Goal: Task Accomplishment & Management: Manage account settings

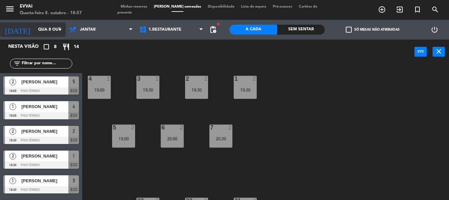
click at [35, 29] on input "Qua 8 out" at bounding box center [63, 29] width 56 height 11
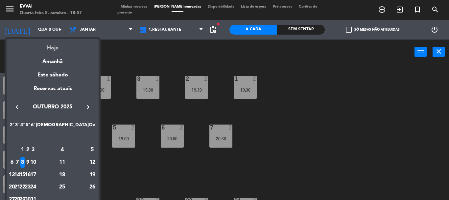
click at [57, 45] on div "Hoje" at bounding box center [53, 45] width 92 height 13
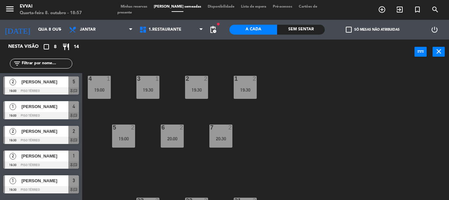
click at [144, 9] on span "Minhas reservas" at bounding box center [133, 7] width 33 height 4
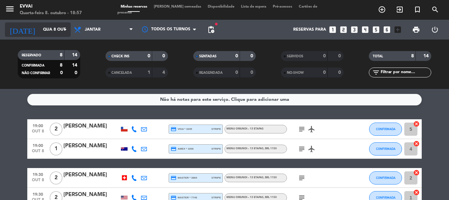
click at [67, 27] on icon "arrow_drop_down" at bounding box center [65, 30] width 8 height 8
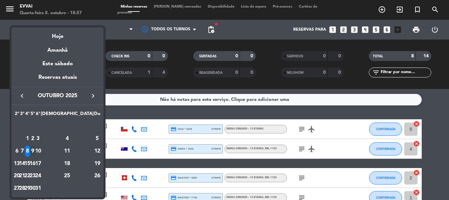
click at [35, 149] on div "9" at bounding box center [32, 150] width 5 height 11
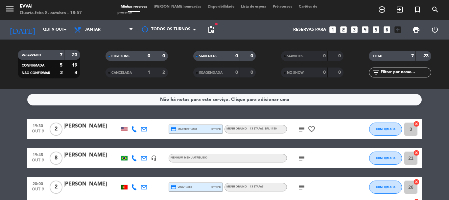
click at [299, 157] on icon "subject" at bounding box center [302, 158] width 8 height 8
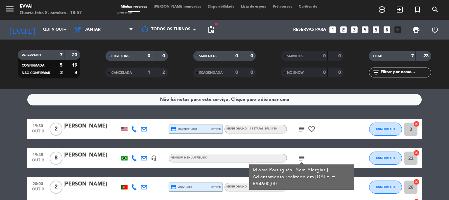
click at [334, 153] on div "subject Idioma Português | Sem Alergias | Adiantamento realizado em 02.10.2025 …" at bounding box center [316, 157] width 59 height 19
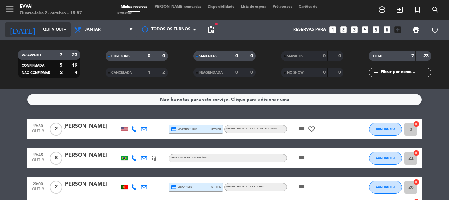
click at [40, 27] on input "Qui 9 out" at bounding box center [68, 29] width 56 height 11
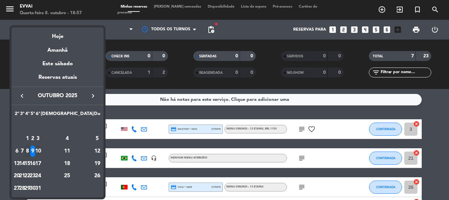
click at [40, 152] on div "10" at bounding box center [38, 150] width 5 height 11
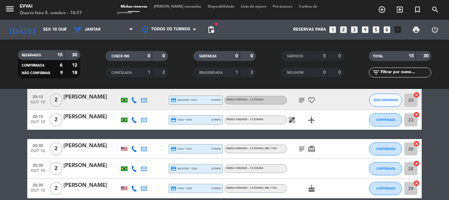
scroll to position [294, 0]
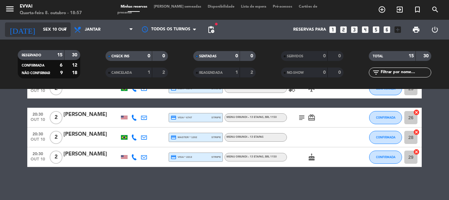
click at [64, 28] on icon "arrow_drop_down" at bounding box center [65, 30] width 8 height 8
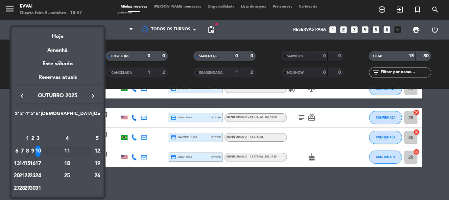
click at [80, 150] on div "11" at bounding box center [67, 150] width 48 height 11
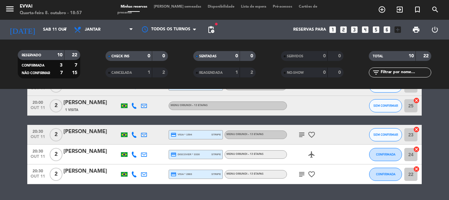
scroll to position [144, 0]
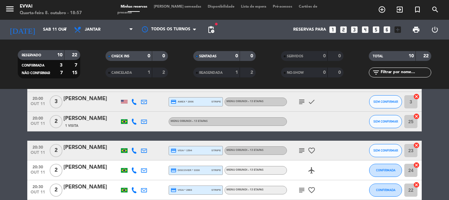
click at [299, 189] on icon "subject" at bounding box center [302, 190] width 8 height 8
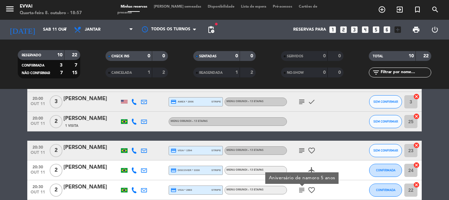
click at [351, 188] on div at bounding box center [355, 189] width 18 height 19
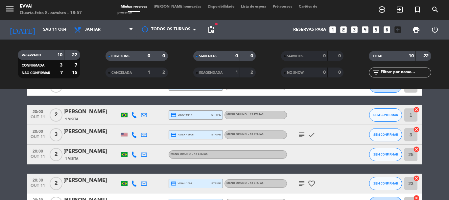
scroll to position [79, 0]
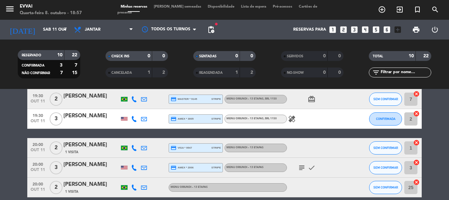
click at [302, 167] on icon "subject" at bounding box center [302, 167] width 8 height 8
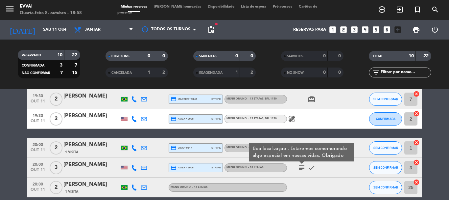
click at [302, 167] on icon "subject" at bounding box center [302, 167] width 8 height 8
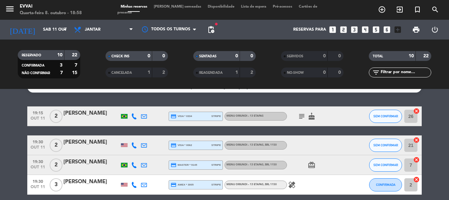
scroll to position [0, 0]
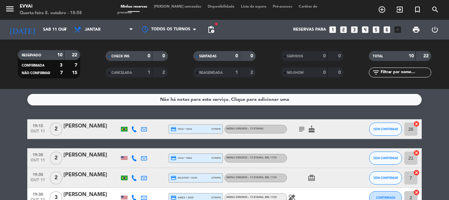
click at [301, 129] on icon "subject" at bounding box center [302, 129] width 8 height 8
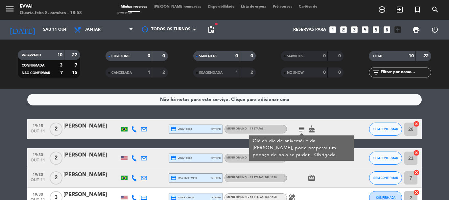
click at [337, 103] on div "Não há notas para este serviço. Clique para adicionar uma" at bounding box center [224, 100] width 394 height 12
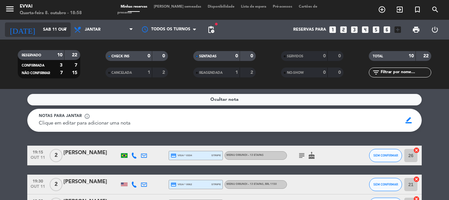
click at [69, 31] on icon "arrow_drop_down" at bounding box center [65, 30] width 8 height 8
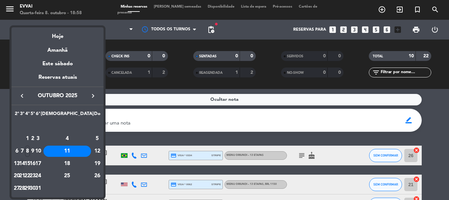
click at [25, 162] on div "14" at bounding box center [22, 163] width 5 height 11
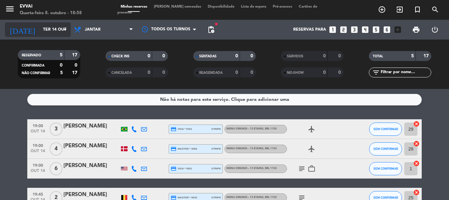
click at [68, 26] on icon "arrow_drop_down" at bounding box center [65, 30] width 8 height 8
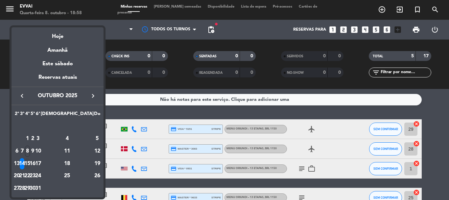
click at [30, 162] on div "15" at bounding box center [27, 163] width 5 height 11
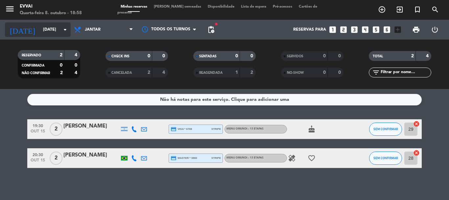
click at [40, 30] on input "Qua 15 out" at bounding box center [68, 29] width 56 height 11
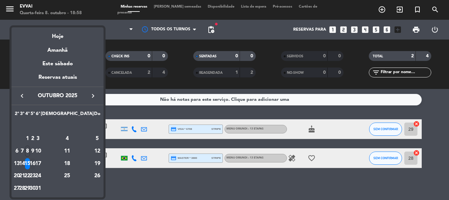
click at [35, 165] on div "16" at bounding box center [32, 163] width 5 height 11
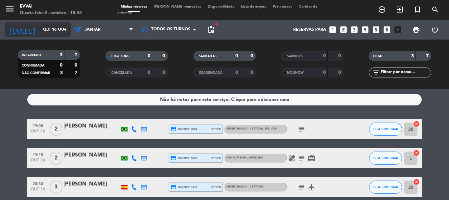
click at [40, 28] on input "Qui 16 out" at bounding box center [68, 29] width 56 height 11
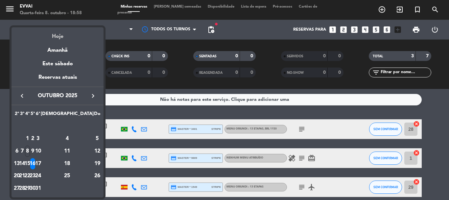
click at [51, 37] on div "Hoje" at bounding box center [58, 33] width 92 height 13
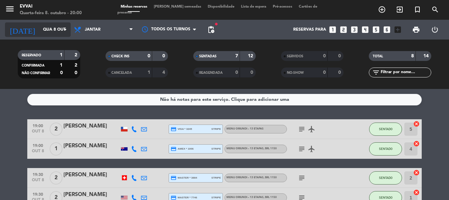
click at [49, 32] on input "Qua 8 out" at bounding box center [68, 29] width 56 height 11
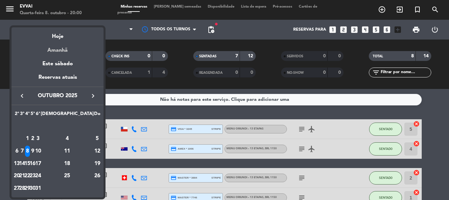
click at [58, 51] on div "Amanhã" at bounding box center [58, 47] width 92 height 13
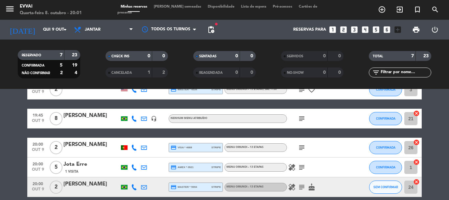
scroll to position [33, 0]
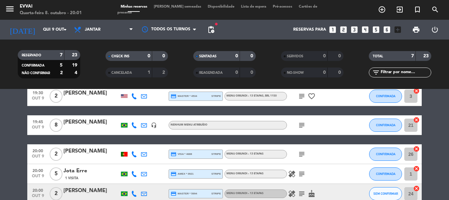
click at [87, 152] on div "[PERSON_NAME]" at bounding box center [91, 151] width 56 height 9
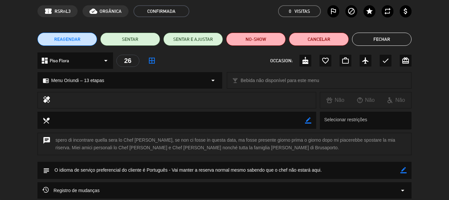
scroll to position [0, 0]
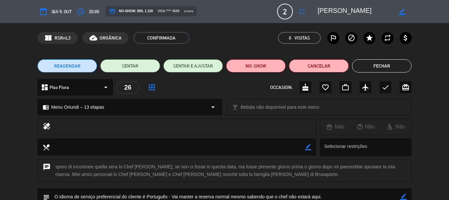
click at [375, 63] on button "Fechar" at bounding box center [382, 65] width 60 height 13
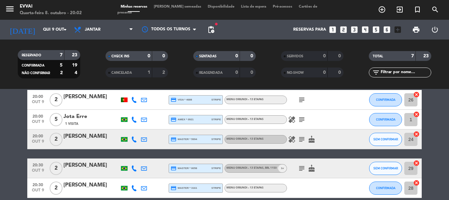
scroll to position [99, 0]
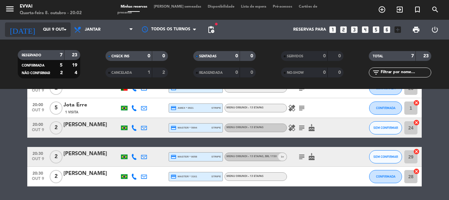
click at [54, 29] on input "Qui 9 out" at bounding box center [68, 29] width 56 height 11
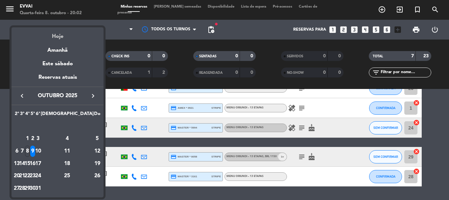
click at [58, 36] on div "Hoje" at bounding box center [58, 33] width 92 height 13
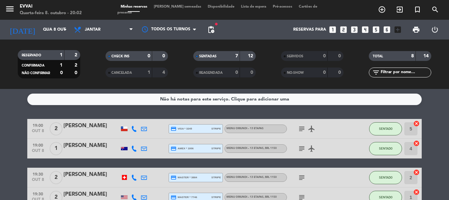
scroll to position [0, 0]
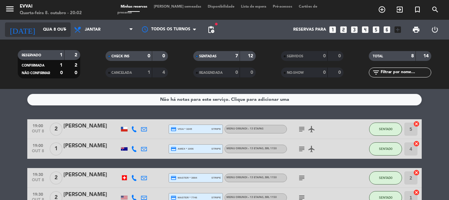
click at [47, 28] on input "Qua 8 out" at bounding box center [68, 29] width 56 height 11
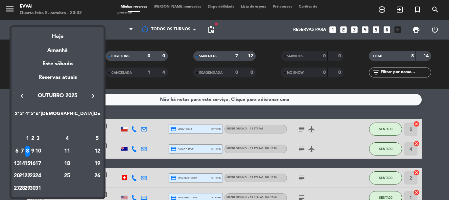
click at [112, 108] on div at bounding box center [224, 100] width 449 height 200
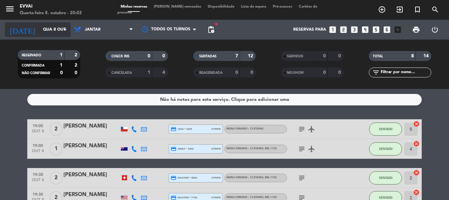
click at [66, 27] on icon "arrow_drop_down" at bounding box center [65, 30] width 8 height 8
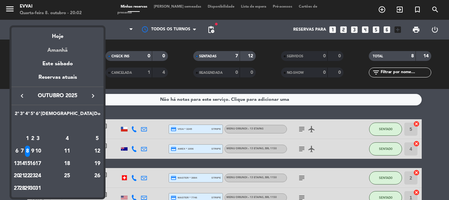
click at [57, 49] on div "Amanhã" at bounding box center [58, 47] width 92 height 13
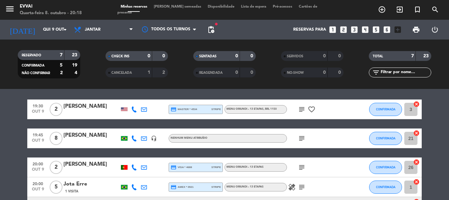
scroll to position [19, 0]
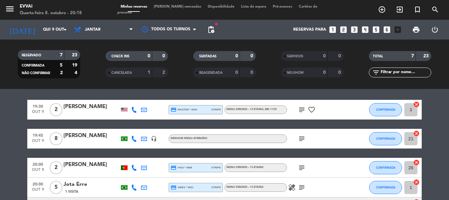
click at [79, 168] on div "[PERSON_NAME]" at bounding box center [91, 164] width 56 height 9
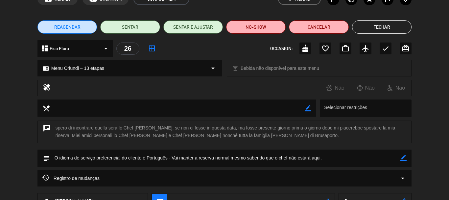
scroll to position [0, 0]
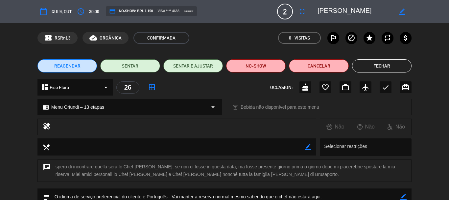
click at [401, 65] on button "Fechar" at bounding box center [382, 65] width 60 height 13
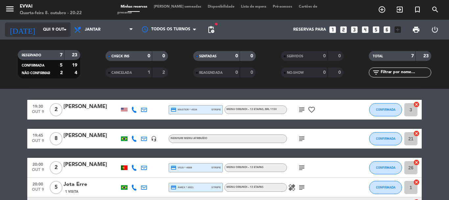
click at [43, 29] on input "Qui 9 out" at bounding box center [68, 29] width 56 height 11
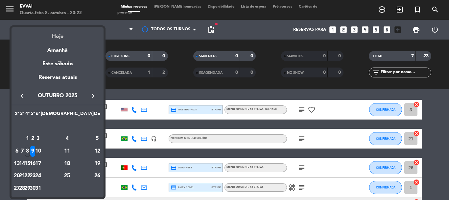
click at [55, 38] on div "Hoje" at bounding box center [58, 33] width 92 height 13
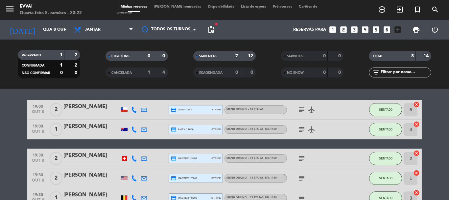
click at [303, 129] on icon "subject" at bounding box center [302, 129] width 8 height 8
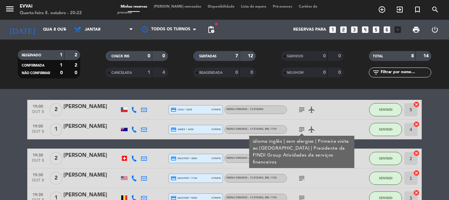
click at [85, 125] on div "[PERSON_NAME]" at bounding box center [91, 126] width 56 height 9
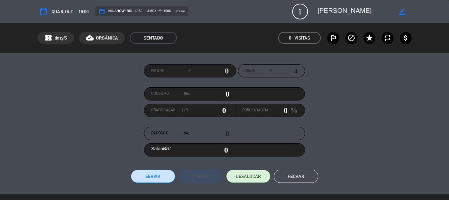
click at [326, 11] on textarea at bounding box center [355, 12] width 75 height 12
click at [282, 174] on button "Fechar" at bounding box center [296, 175] width 44 height 13
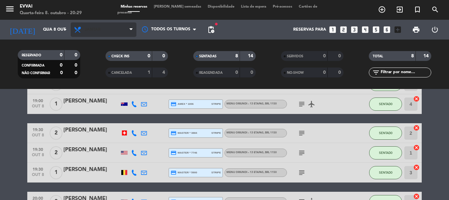
scroll to position [39, 0]
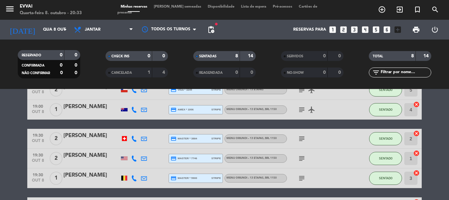
click at [85, 109] on div "[PERSON_NAME]" at bounding box center [91, 106] width 56 height 9
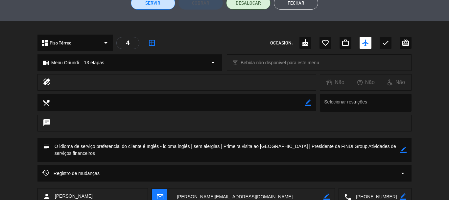
scroll to position [119, 0]
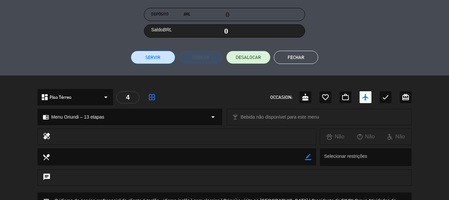
click at [308, 59] on button "Fechar" at bounding box center [296, 57] width 44 height 13
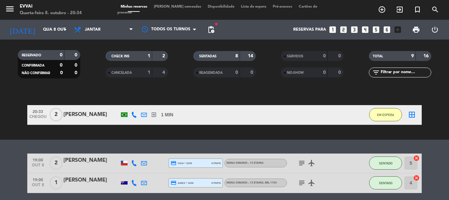
scroll to position [0, 0]
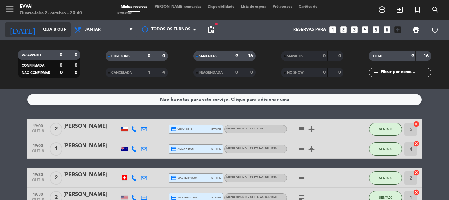
click at [52, 30] on input "Qua 8 out" at bounding box center [68, 29] width 56 height 11
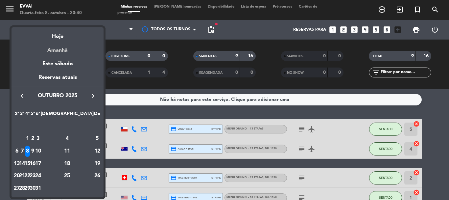
click at [64, 48] on div "Amanhã" at bounding box center [58, 47] width 92 height 13
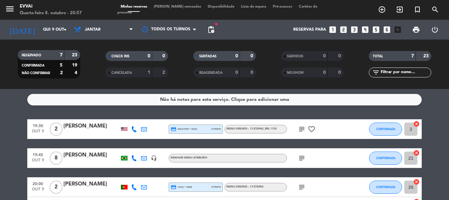
click at [84, 129] on div "[PERSON_NAME]" at bounding box center [91, 126] width 56 height 9
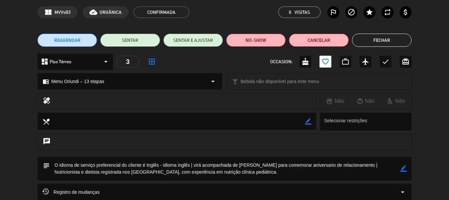
scroll to position [33, 0]
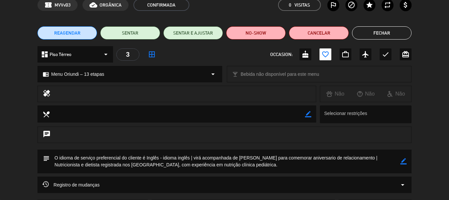
click at [388, 35] on button "Fechar" at bounding box center [382, 32] width 60 height 13
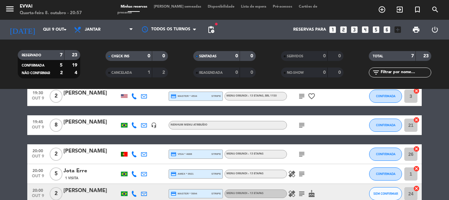
click at [298, 123] on icon "subject" at bounding box center [302, 125] width 8 height 8
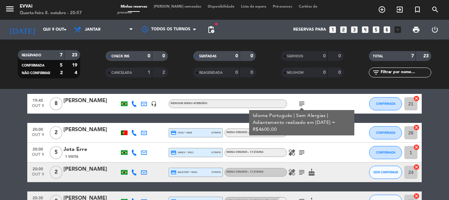
scroll to position [66, 0]
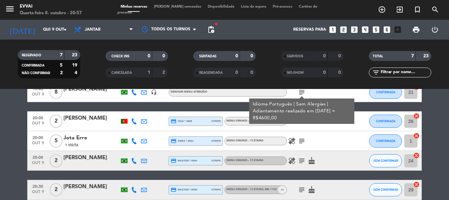
click at [291, 124] on div "subject" at bounding box center [316, 120] width 59 height 19
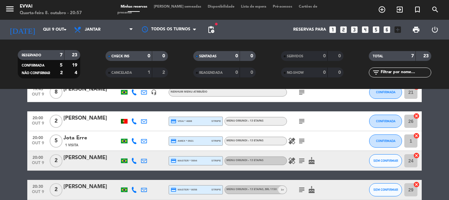
click at [303, 122] on icon "subject" at bounding box center [302, 121] width 8 height 8
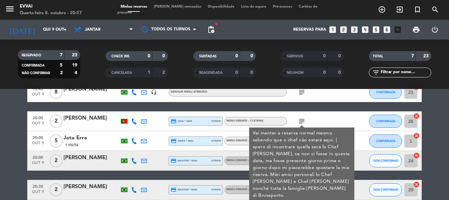
click at [303, 122] on icon "subject" at bounding box center [302, 121] width 8 height 8
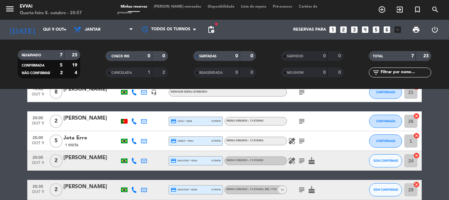
click at [80, 141] on div "Jota Erre" at bounding box center [91, 137] width 56 height 9
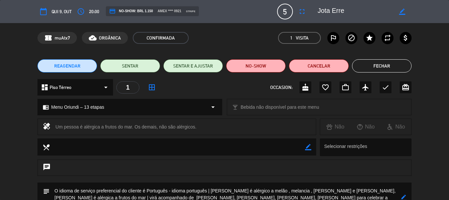
click at [381, 63] on button "Fechar" at bounding box center [382, 65] width 60 height 13
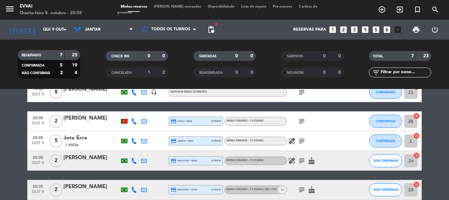
click at [100, 160] on div "[PERSON_NAME]" at bounding box center [91, 157] width 56 height 9
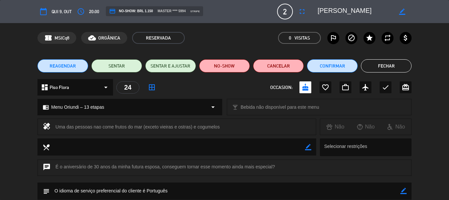
click at [378, 69] on button "Fechar" at bounding box center [386, 65] width 51 height 13
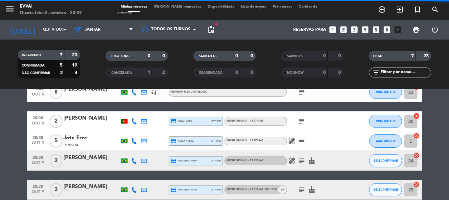
scroll to position [118, 0]
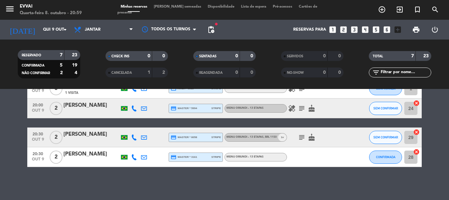
click at [67, 138] on div "[PERSON_NAME]" at bounding box center [91, 134] width 56 height 9
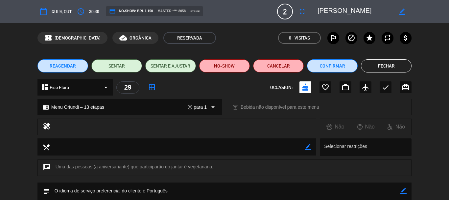
click at [386, 65] on button "Fechar" at bounding box center [386, 65] width 51 height 13
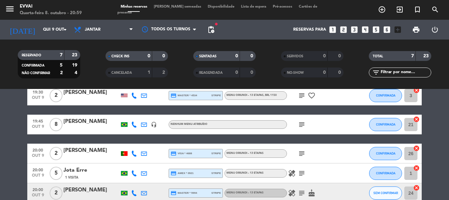
scroll to position [0, 0]
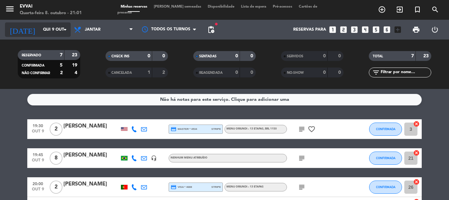
click at [40, 26] on input "Qui 9 out" at bounding box center [68, 29] width 56 height 11
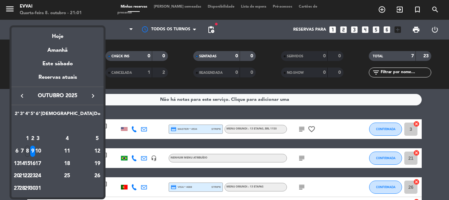
click at [40, 164] on div "17" at bounding box center [38, 163] width 5 height 11
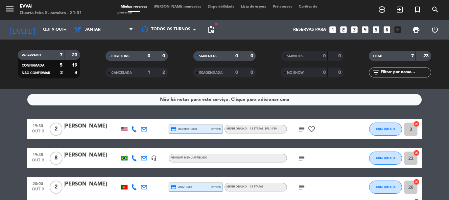
type input "Sex 17 out"
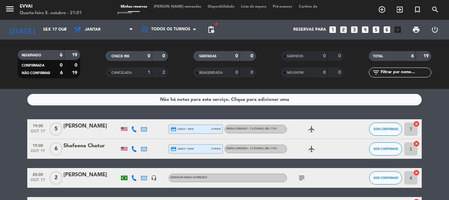
scroll to position [89, 0]
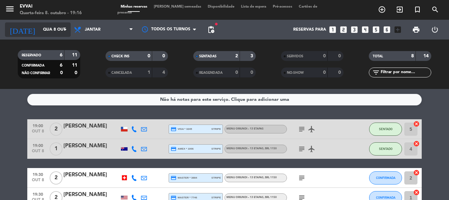
click at [54, 23] on div "today Qua 8 out arrow_drop_down" at bounding box center [38, 29] width 66 height 14
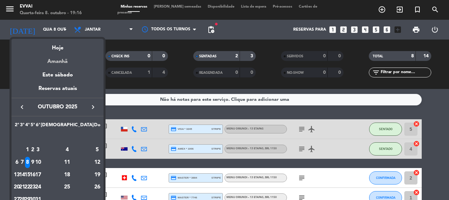
click at [68, 59] on div "Amanhã" at bounding box center [58, 58] width 92 height 13
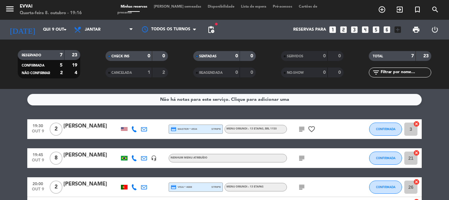
click at [77, 150] on div "19:45 out 9 8 Gustavo Sanchez Asdourian headset_mic Nenhum menu atribuído subje…" at bounding box center [224, 158] width 394 height 20
click at [133, 158] on icon at bounding box center [134, 158] width 6 height 6
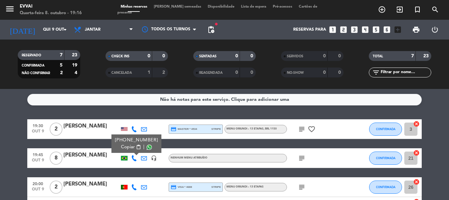
click at [128, 145] on span "Copiar" at bounding box center [128, 146] width 14 height 7
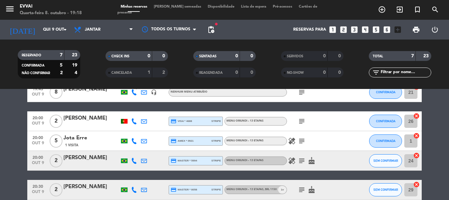
click at [29, 136] on div "20:00 out 9" at bounding box center [37, 140] width 21 height 19
click at [15, 142] on bookings-row "19:30 out 9 2 Judy Milliano credit_card master * 4534 stripe Menu Oriundi – 13 …" at bounding box center [224, 136] width 449 height 166
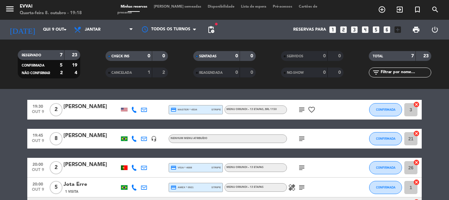
scroll to position [0, 0]
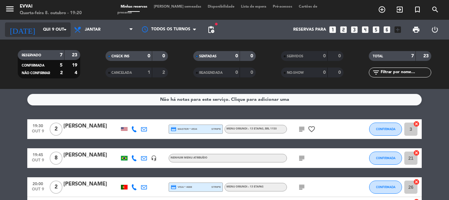
click at [61, 33] on input "Qui 9 out" at bounding box center [68, 29] width 56 height 11
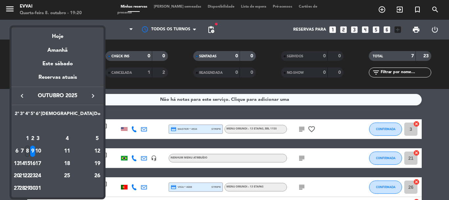
click at [30, 153] on div "8" at bounding box center [27, 150] width 5 height 11
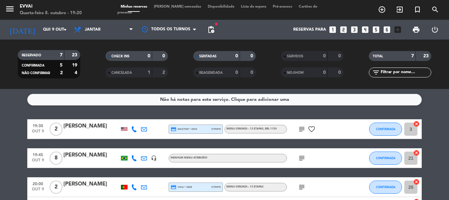
type input "Qua 8 out"
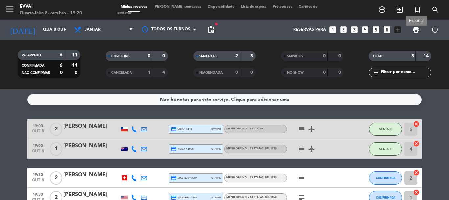
click at [415, 33] on span "print" at bounding box center [416, 30] width 8 height 8
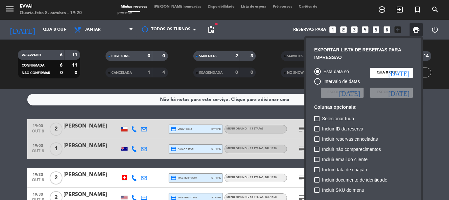
scroll to position [48, 0]
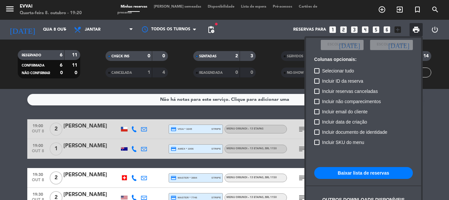
click at [353, 172] on button "Baixar lista de reservas" at bounding box center [363, 173] width 99 height 12
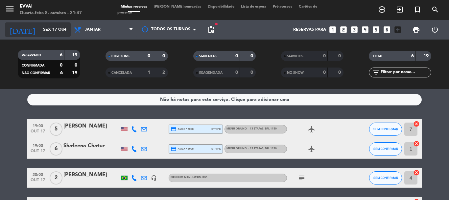
click at [52, 31] on input "Sex 17 out" at bounding box center [68, 29] width 56 height 11
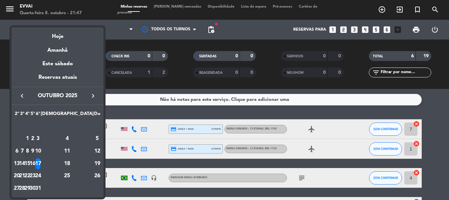
click at [2, 79] on div at bounding box center [224, 100] width 449 height 200
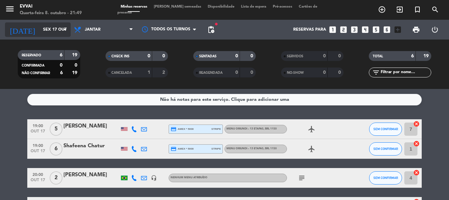
click at [40, 32] on input "Sex 17 out" at bounding box center [68, 29] width 56 height 11
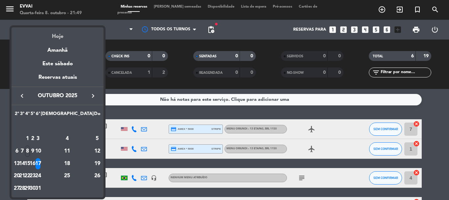
click at [50, 39] on div "Hoje" at bounding box center [58, 33] width 92 height 13
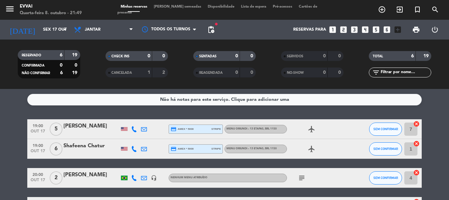
type input "Qua 8 out"
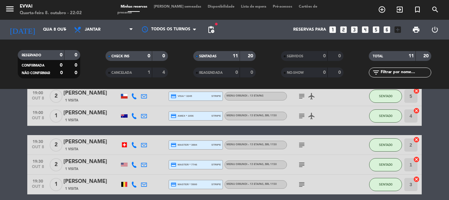
scroll to position [66, 0]
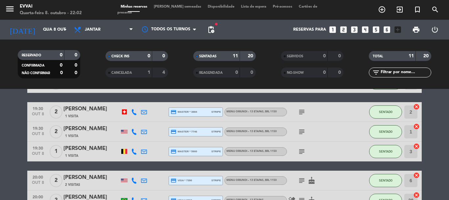
click at [90, 152] on div "[PERSON_NAME]" at bounding box center [91, 148] width 56 height 9
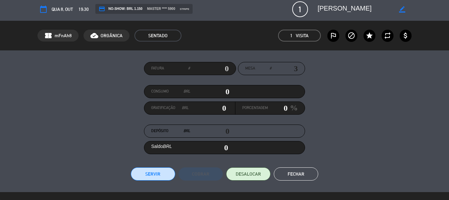
scroll to position [0, 0]
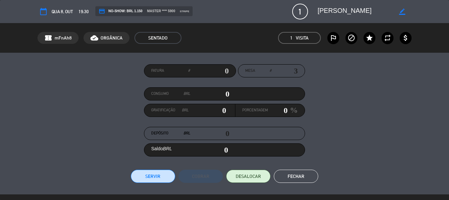
click at [327, 11] on textarea at bounding box center [355, 12] width 75 height 12
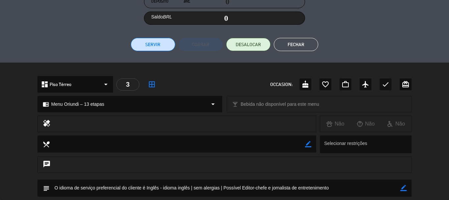
scroll to position [211, 0]
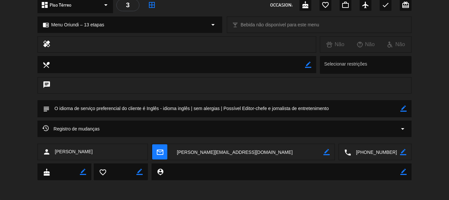
click at [403, 172] on icon "border_color" at bounding box center [403, 171] width 6 height 6
type textarea "***IDENTIFICADO COMO [PERSON_NAME]***"
click at [406, 169] on icon at bounding box center [403, 171] width 6 height 6
click at [383, 153] on textarea at bounding box center [375, 152] width 49 height 16
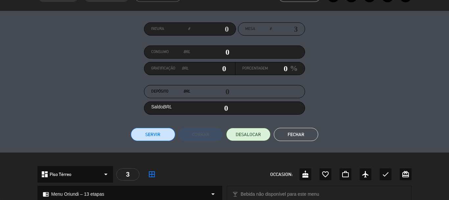
scroll to position [0, 0]
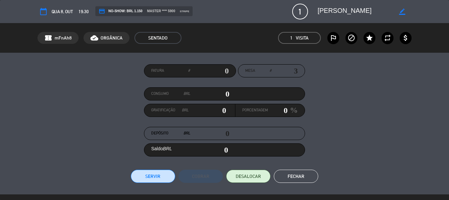
click at [328, 12] on textarea at bounding box center [355, 12] width 75 height 12
click at [300, 178] on button "Fechar" at bounding box center [296, 175] width 44 height 13
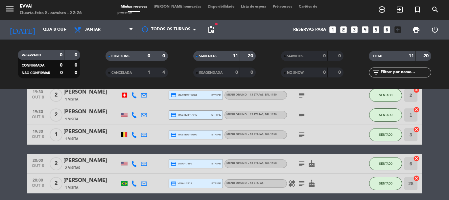
scroll to position [60, 0]
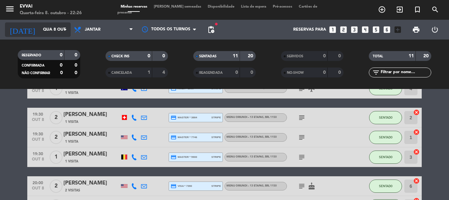
click at [42, 27] on input "Qua 8 out" at bounding box center [68, 29] width 56 height 11
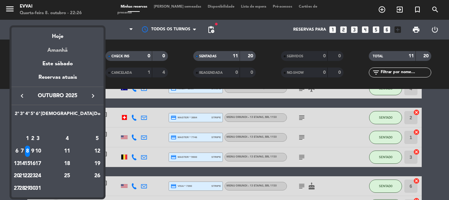
click at [65, 49] on div "Amanhã" at bounding box center [58, 47] width 92 height 13
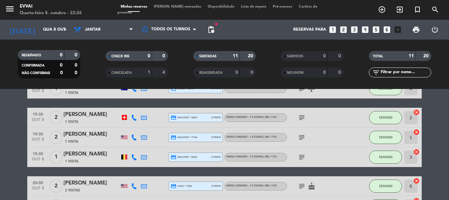
type input "Qui 9 out"
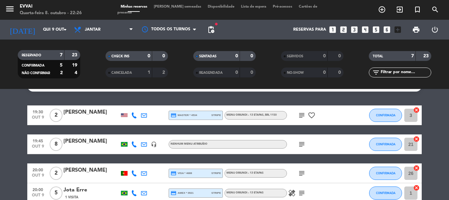
scroll to position [0, 0]
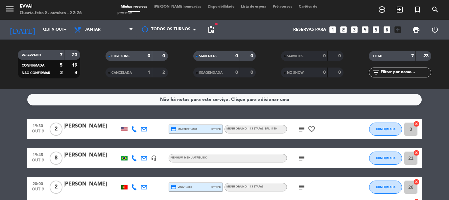
click at [82, 127] on div "[PERSON_NAME]" at bounding box center [91, 126] width 56 height 9
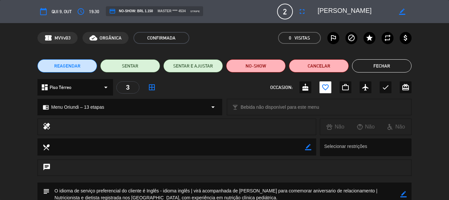
click at [328, 12] on textarea at bounding box center [355, 12] width 75 height 12
click at [374, 61] on button "Fechar" at bounding box center [382, 65] width 60 height 13
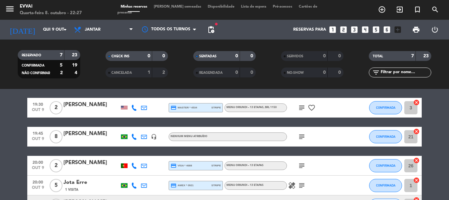
scroll to position [33, 0]
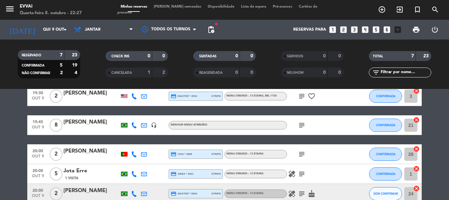
click at [79, 121] on div "[PERSON_NAME]" at bounding box center [91, 122] width 56 height 9
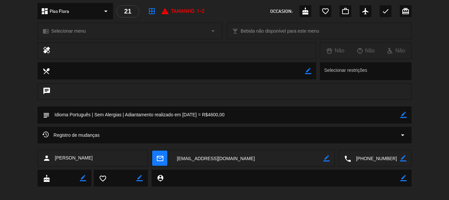
scroll to position [82, 0]
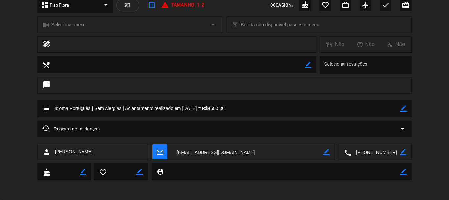
click at [71, 149] on span "[PERSON_NAME]" at bounding box center [74, 152] width 38 height 8
click at [404, 105] on icon "border_color" at bounding box center [403, 108] width 6 height 6
click at [378, 113] on textarea at bounding box center [225, 108] width 351 height 17
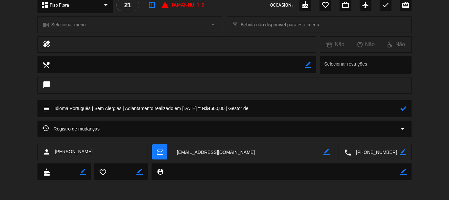
paste textarea "Investimentos na Guardian Gestora"
paste textarea "Gestão de investimentos em aplicações financeiras [GEOGRAPHIC_DATA]"
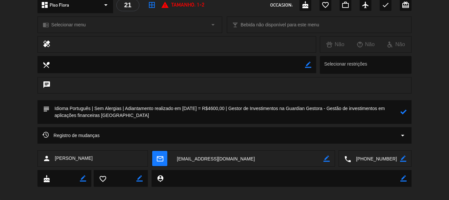
click at [102, 114] on textarea at bounding box center [225, 112] width 351 height 24
type textarea "Idioma Português | Sem Alergias | Adiantamento realizado em [DATE] = R$4600,00 …"
click at [403, 109] on icon at bounding box center [403, 111] width 6 height 6
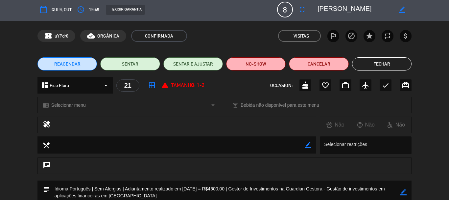
scroll to position [0, 0]
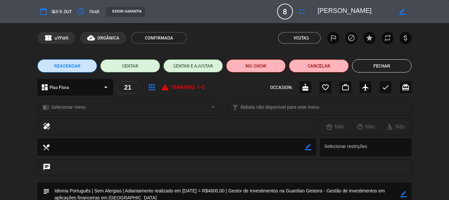
click at [404, 60] on button "Fechar" at bounding box center [382, 65] width 60 height 13
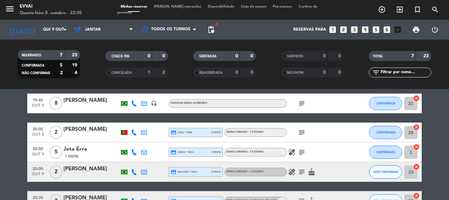
scroll to position [66, 0]
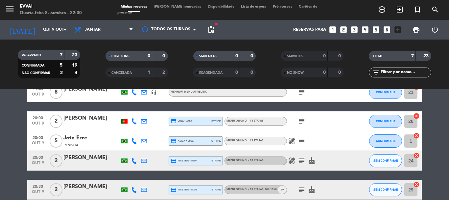
click at [77, 139] on div "Jota Erre" at bounding box center [91, 137] width 56 height 9
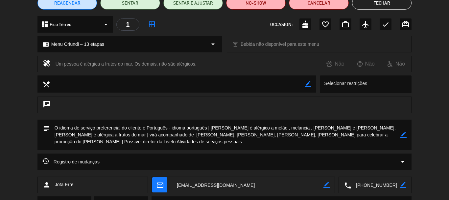
scroll to position [33, 0]
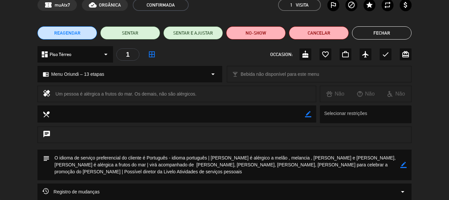
click at [395, 32] on button "Fechar" at bounding box center [382, 32] width 60 height 13
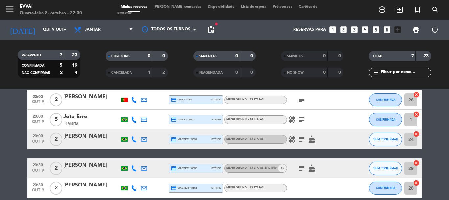
scroll to position [99, 0]
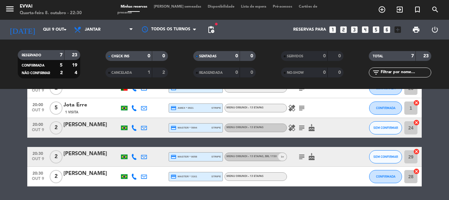
click at [76, 125] on div "[PERSON_NAME]" at bounding box center [91, 124] width 56 height 9
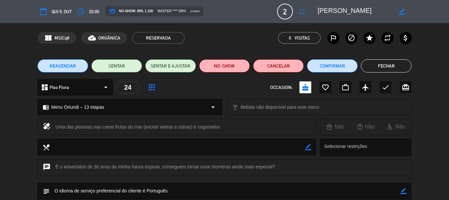
click at [323, 12] on textarea at bounding box center [355, 12] width 75 height 12
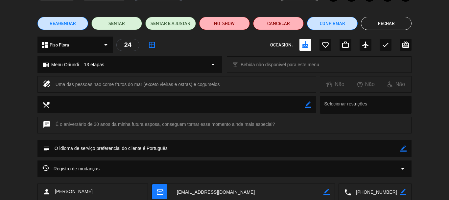
scroll to position [102, 0]
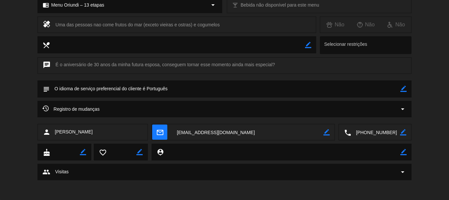
click at [373, 134] on textarea at bounding box center [375, 132] width 49 height 16
